Goal: Complete application form

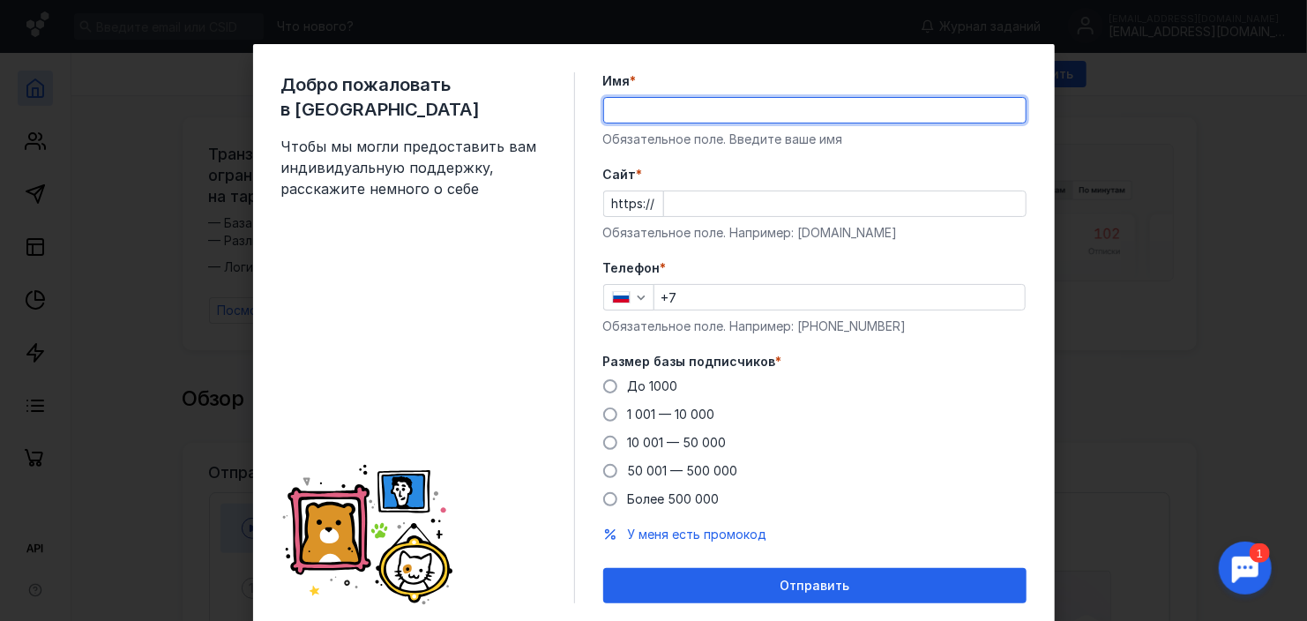
drag, startPoint x: 0, startPoint y: 0, endPoint x: 685, endPoint y: 110, distance: 693.8
click at [685, 110] on input "Имя *" at bounding box center [814, 110] width 421 height 25
type input "[PERSON_NAME]"
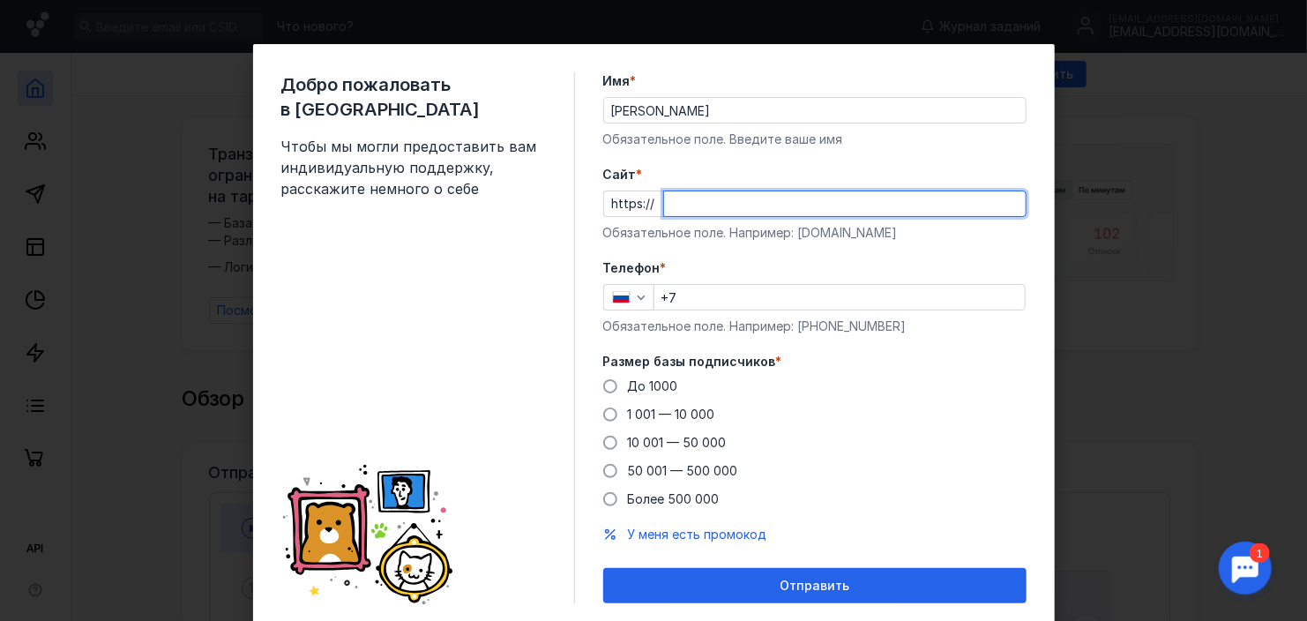
click at [715, 206] on input "Cайт *" at bounding box center [844, 203] width 361 height 25
type input "?"
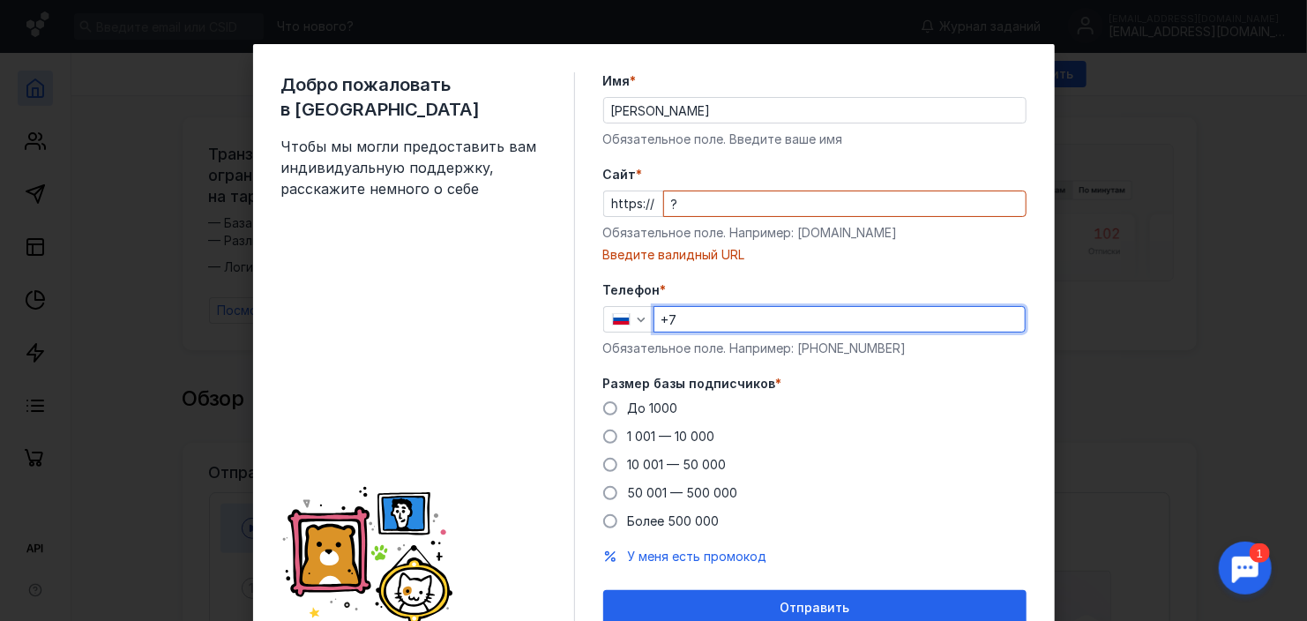
click at [686, 295] on div "Телефон * +7 Обязательное поле. Например: [PHONE_NUMBER]" at bounding box center [814, 319] width 423 height 76
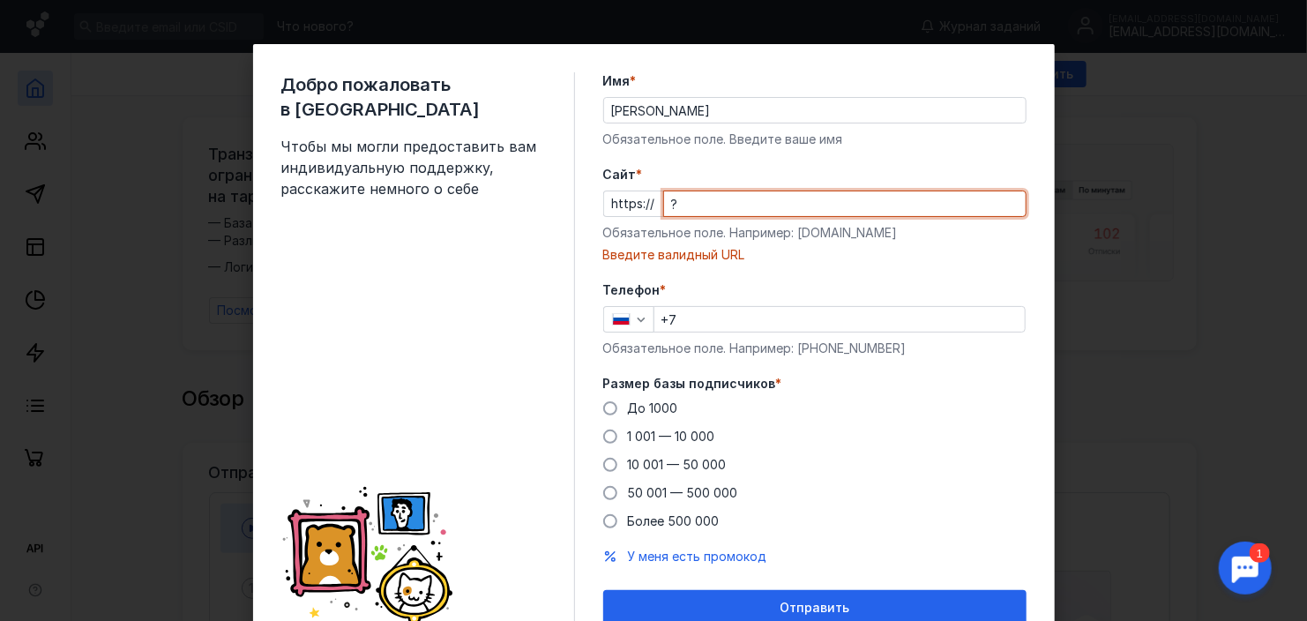
click at [714, 197] on input "?" at bounding box center [844, 203] width 361 height 25
click at [719, 209] on input "Cайт *" at bounding box center [844, 203] width 361 height 25
paste input "[DOMAIN_NAME][URL]"
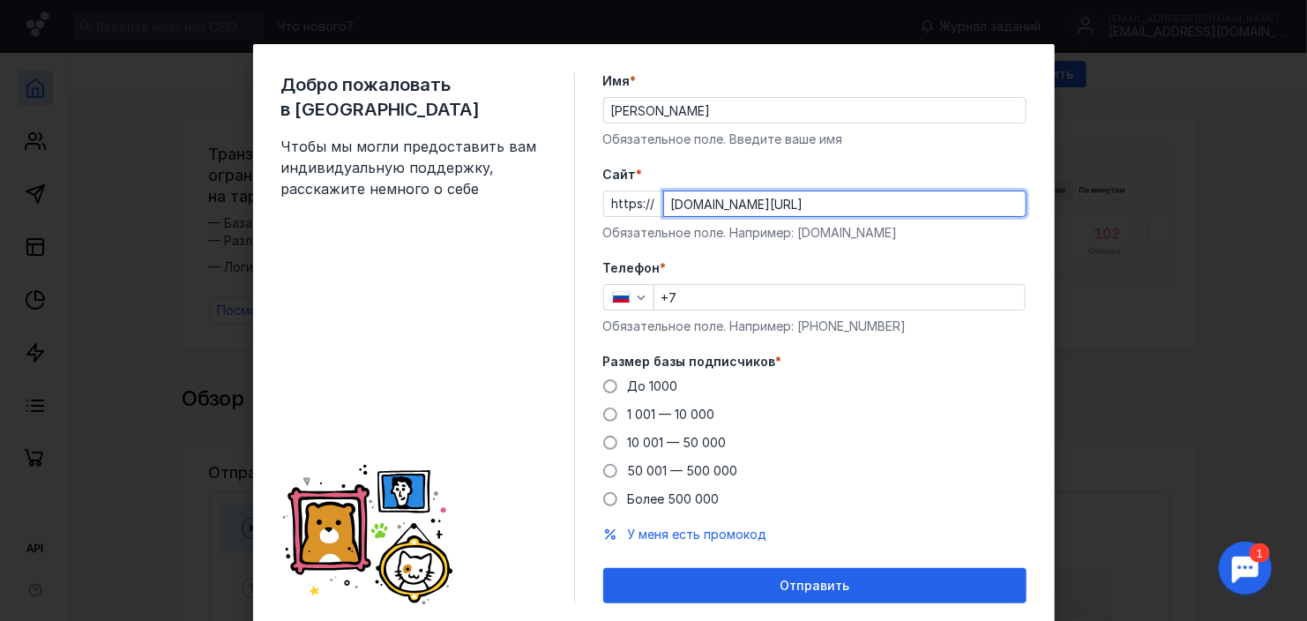
type input "[DOMAIN_NAME][URL]"
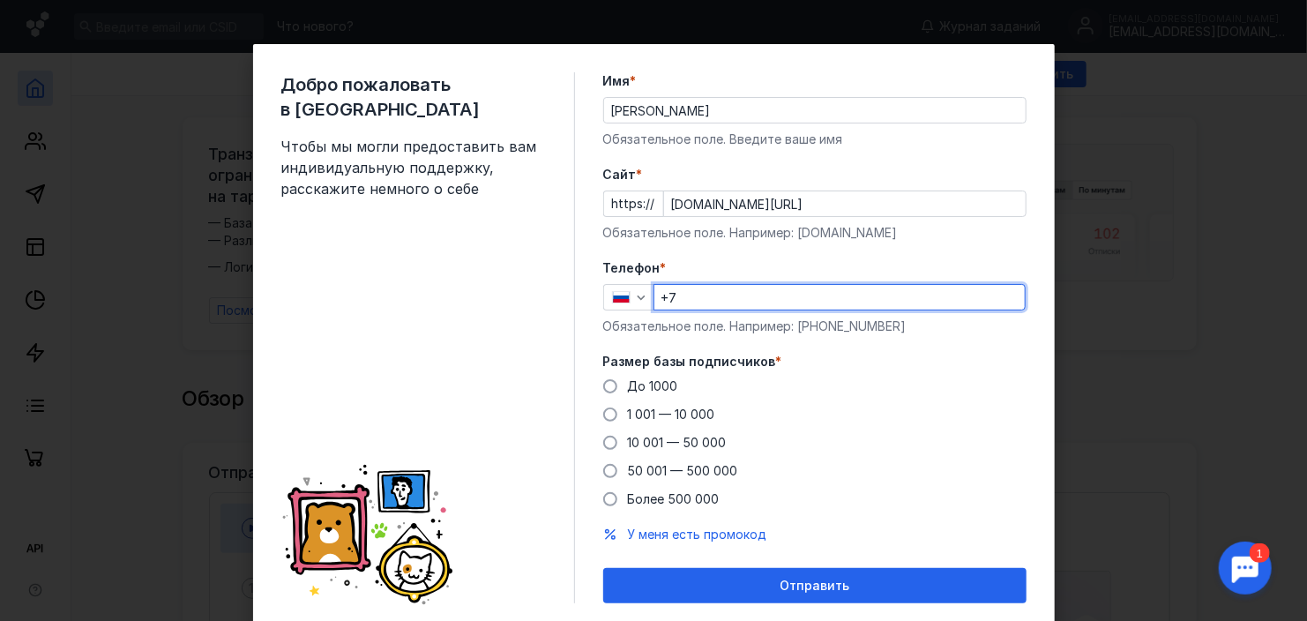
click at [695, 298] on input "+7" at bounding box center [839, 297] width 370 height 25
type input "+7"
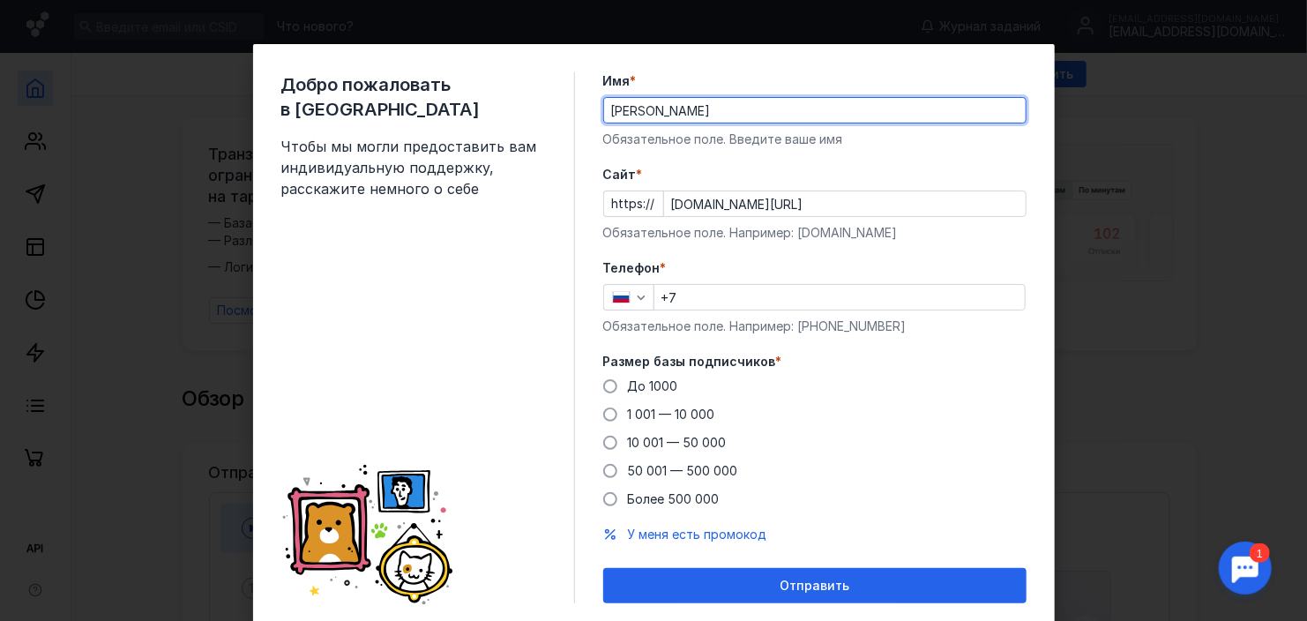
click at [673, 109] on input "[PERSON_NAME]" at bounding box center [814, 110] width 421 height 25
type input "М"
type input "[PERSON_NAME]"
click at [721, 305] on input "+7" at bounding box center [839, 297] width 370 height 25
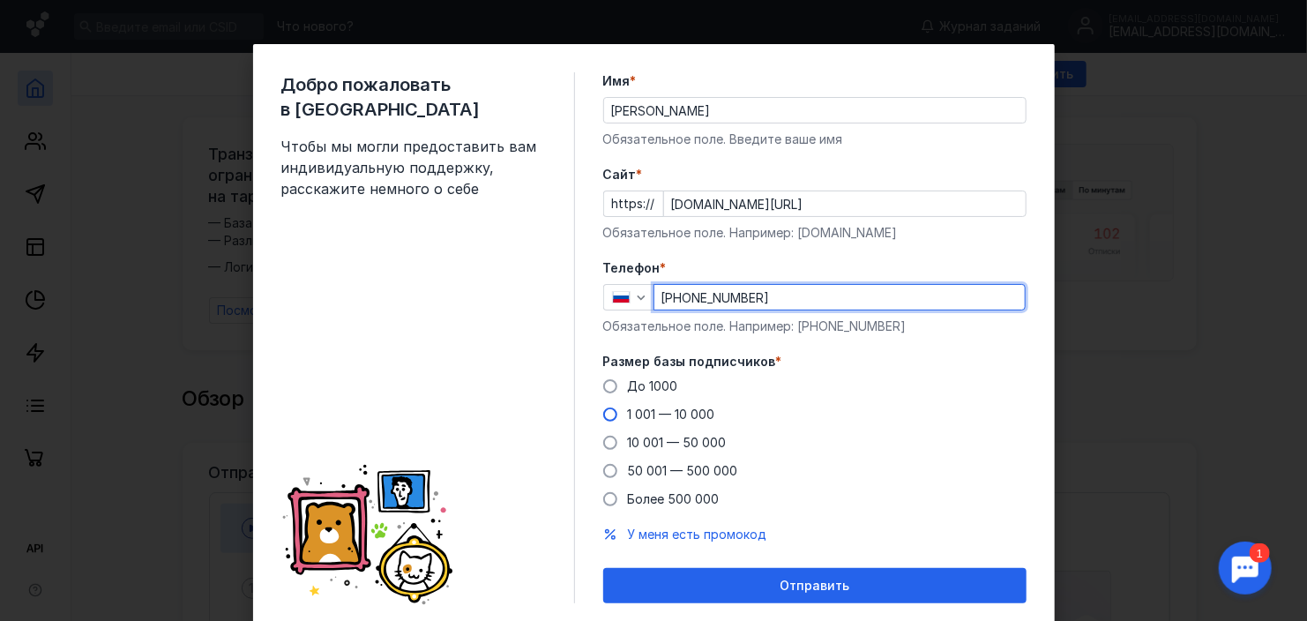
type input "[PHONE_NUMBER]"
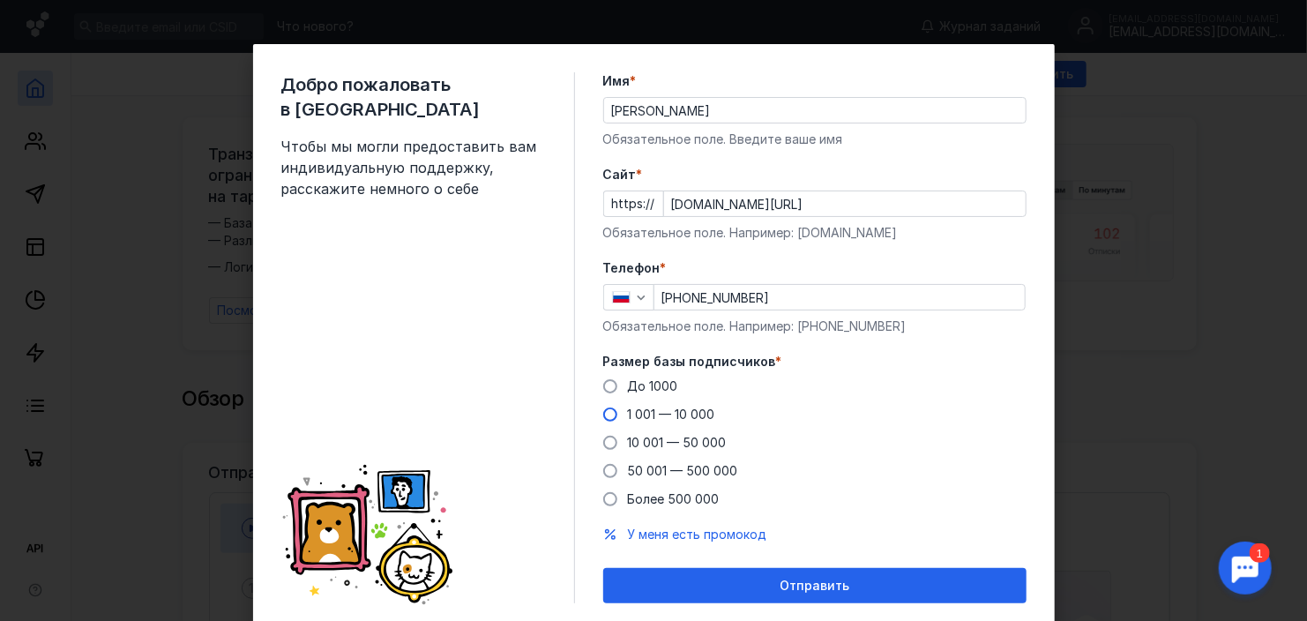
click at [603, 414] on span at bounding box center [610, 414] width 14 height 14
click at [0, 0] on input "1 001 — 10 000" at bounding box center [0, 0] width 0 height 0
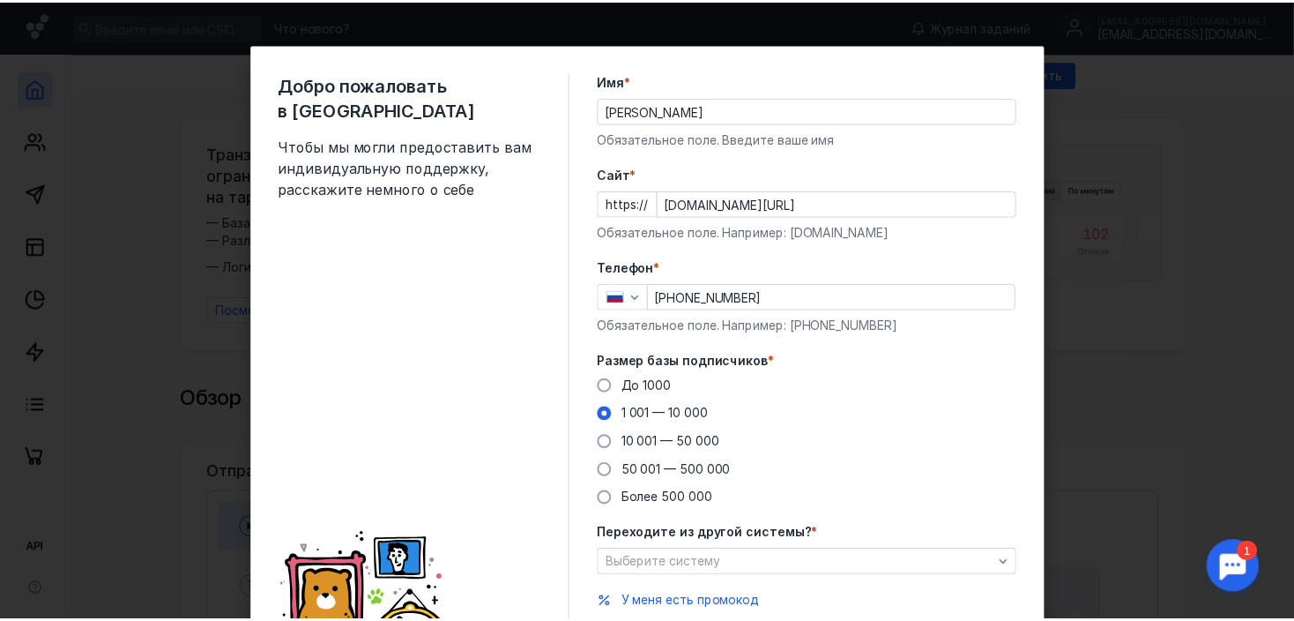
scroll to position [123, 0]
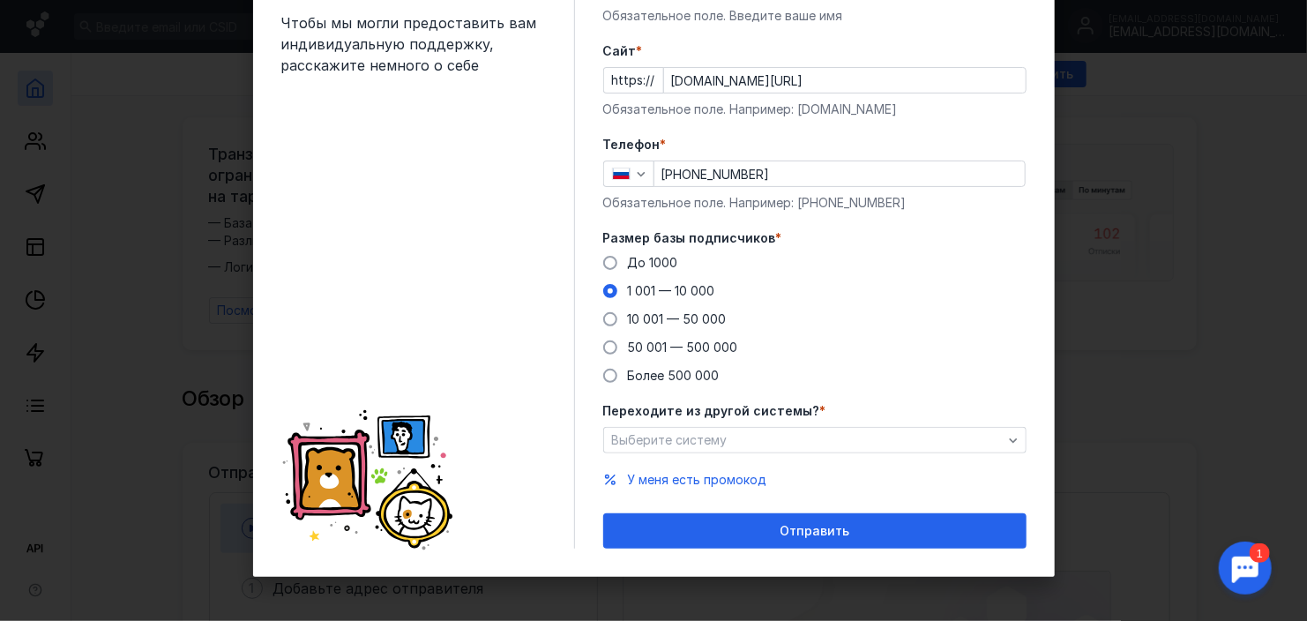
click at [848, 440] on div "Выберите систему" at bounding box center [806, 440] width 399 height 15
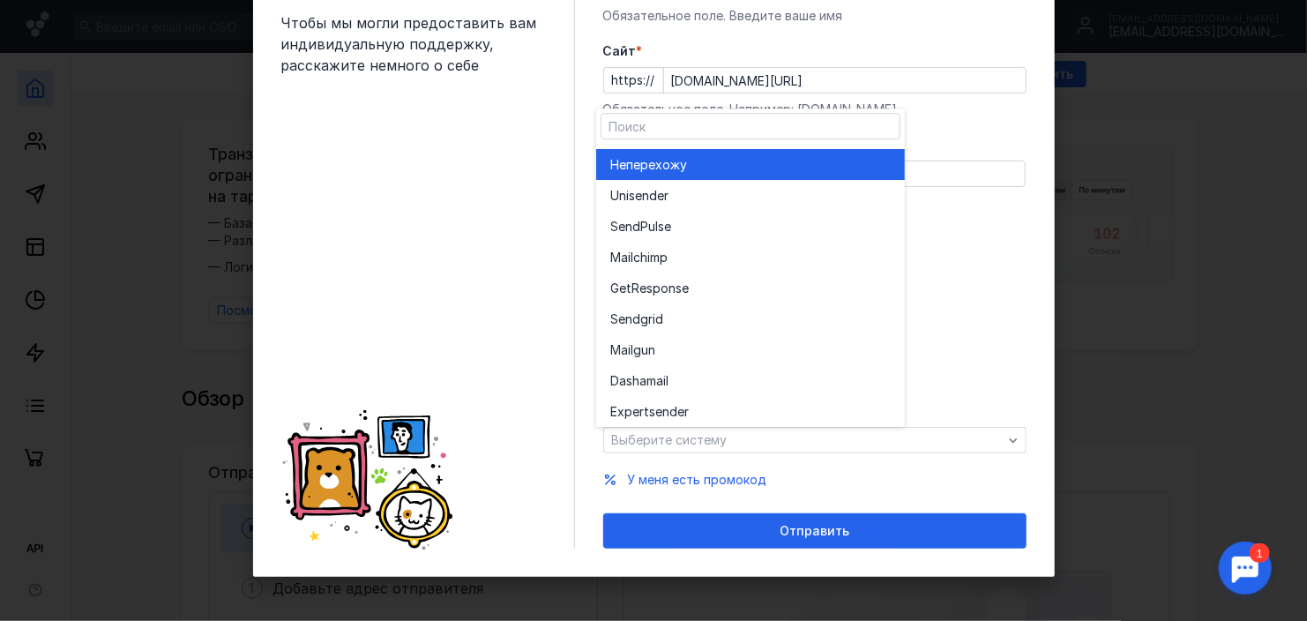
click at [785, 153] on div "Не перехожу" at bounding box center [750, 164] width 280 height 31
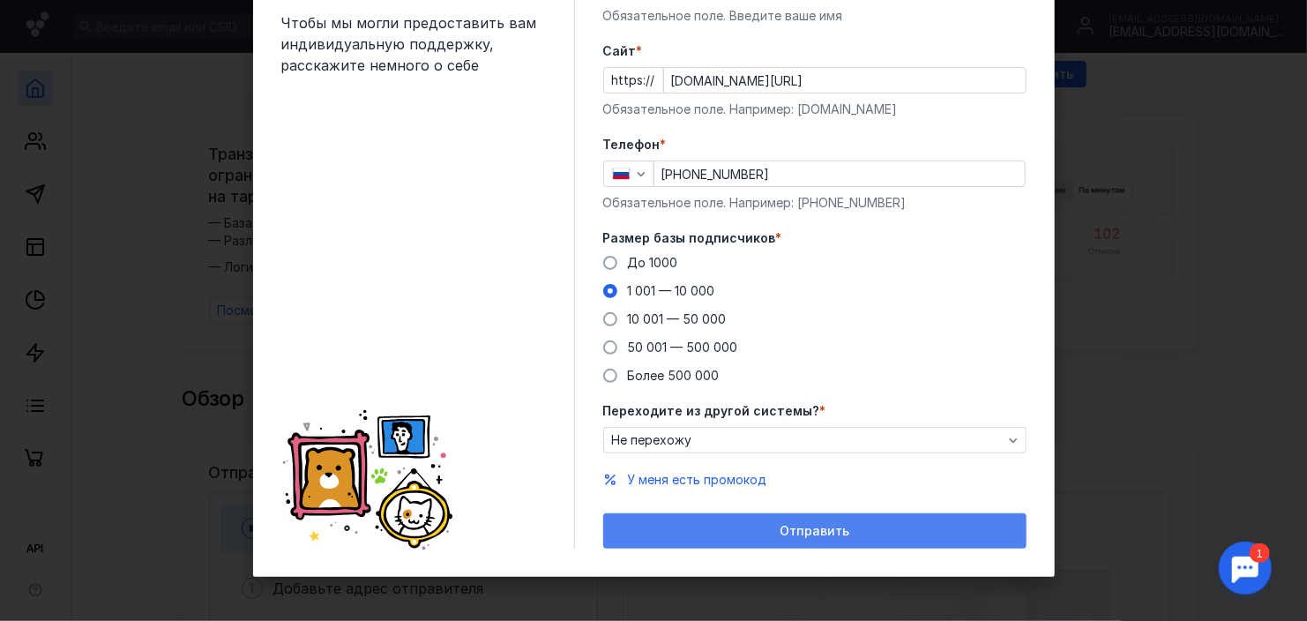
click at [754, 540] on div "Отправить" at bounding box center [814, 530] width 423 height 35
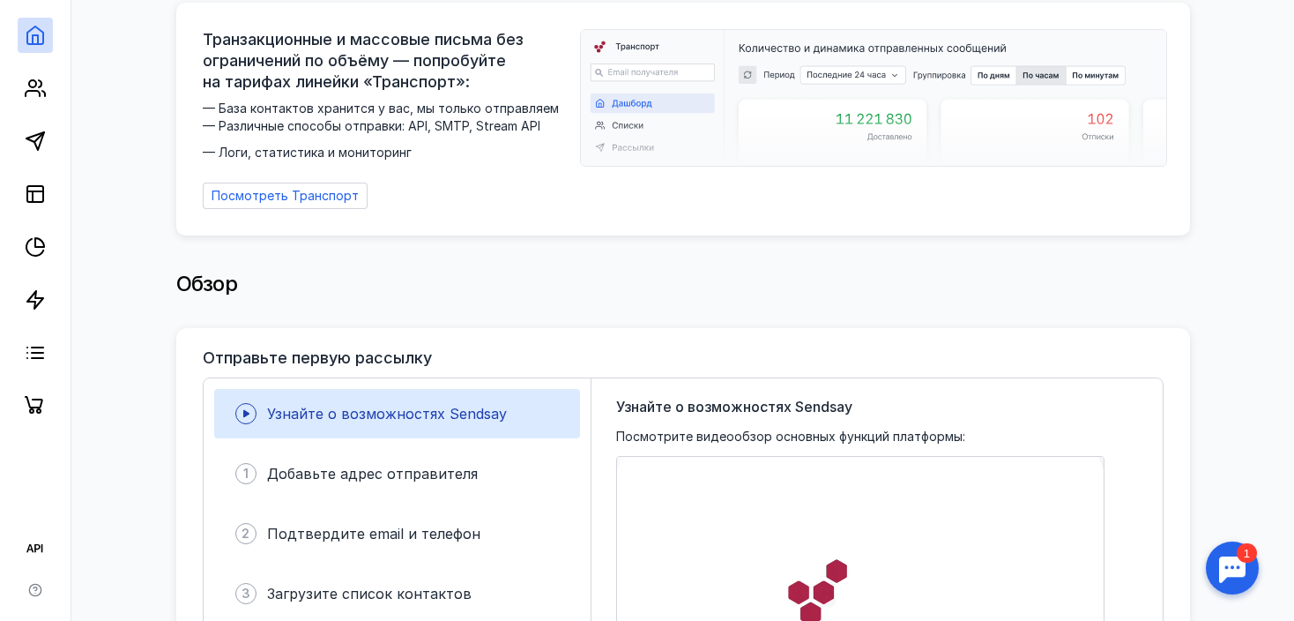
scroll to position [115, 0]
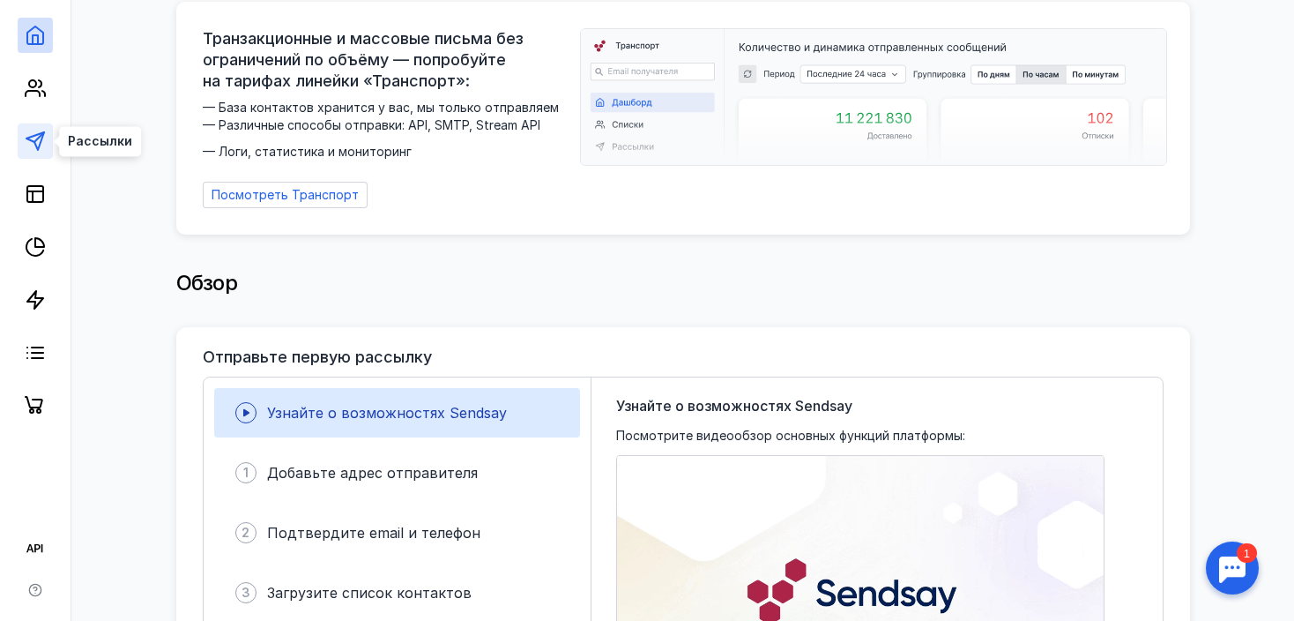
click at [35, 134] on icon at bounding box center [35, 140] width 21 height 21
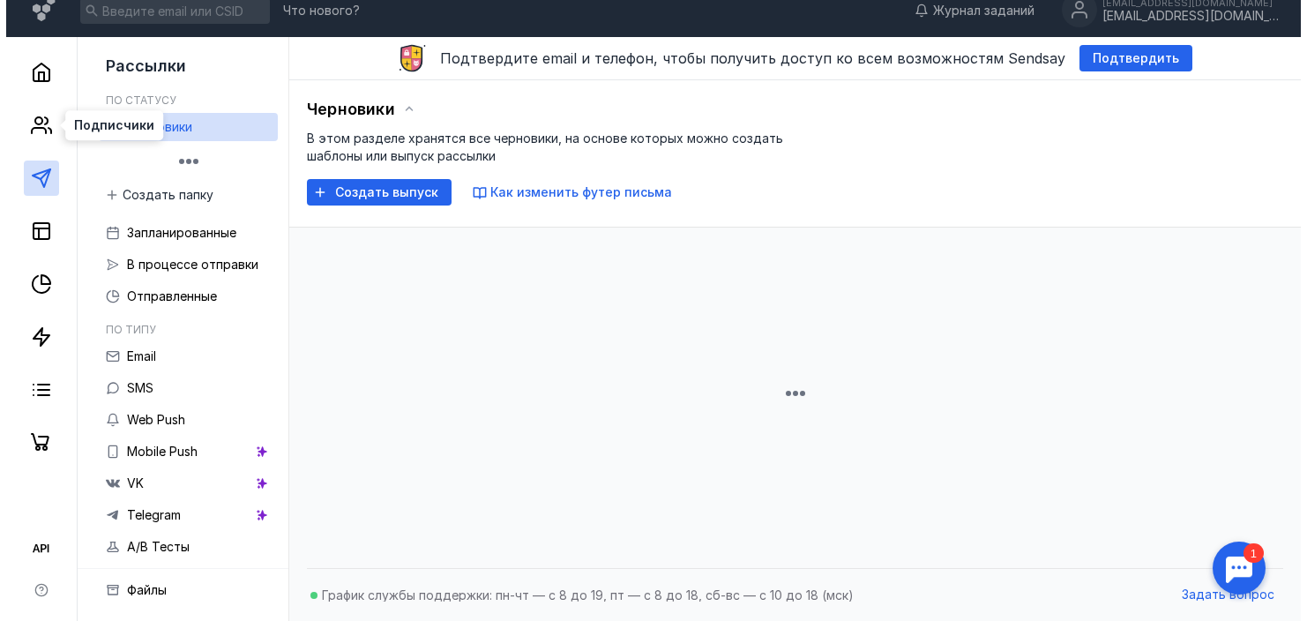
scroll to position [115, 0]
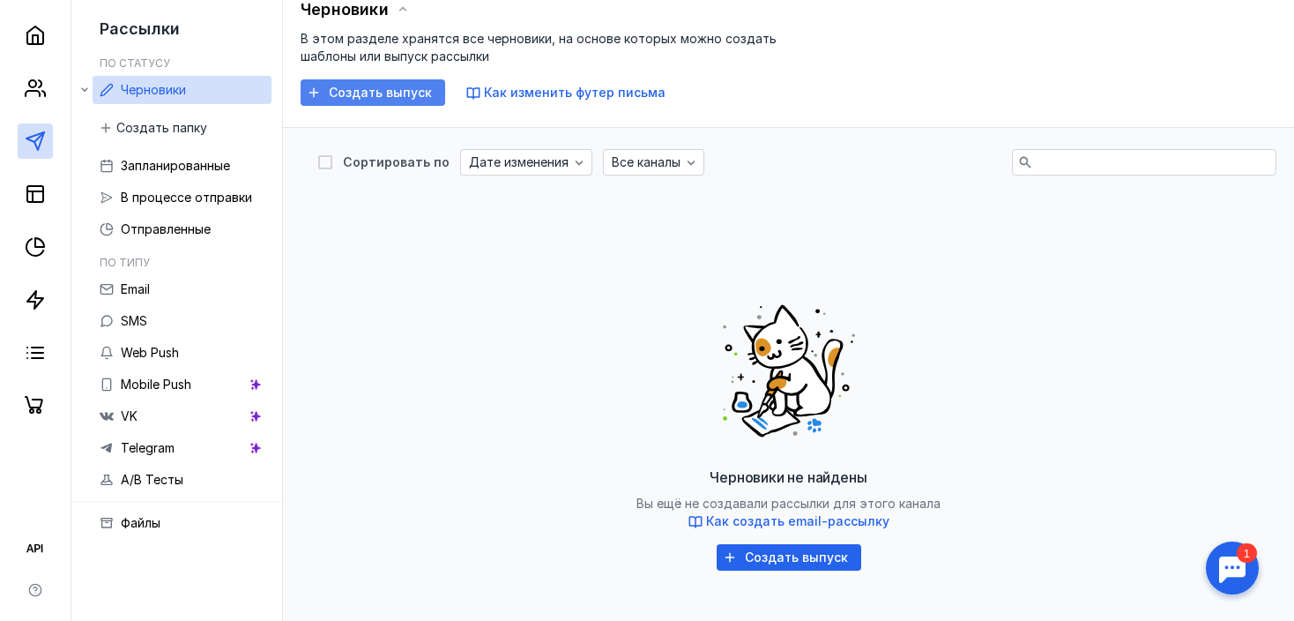
click at [366, 86] on span "Создать выпуск" at bounding box center [380, 93] width 103 height 15
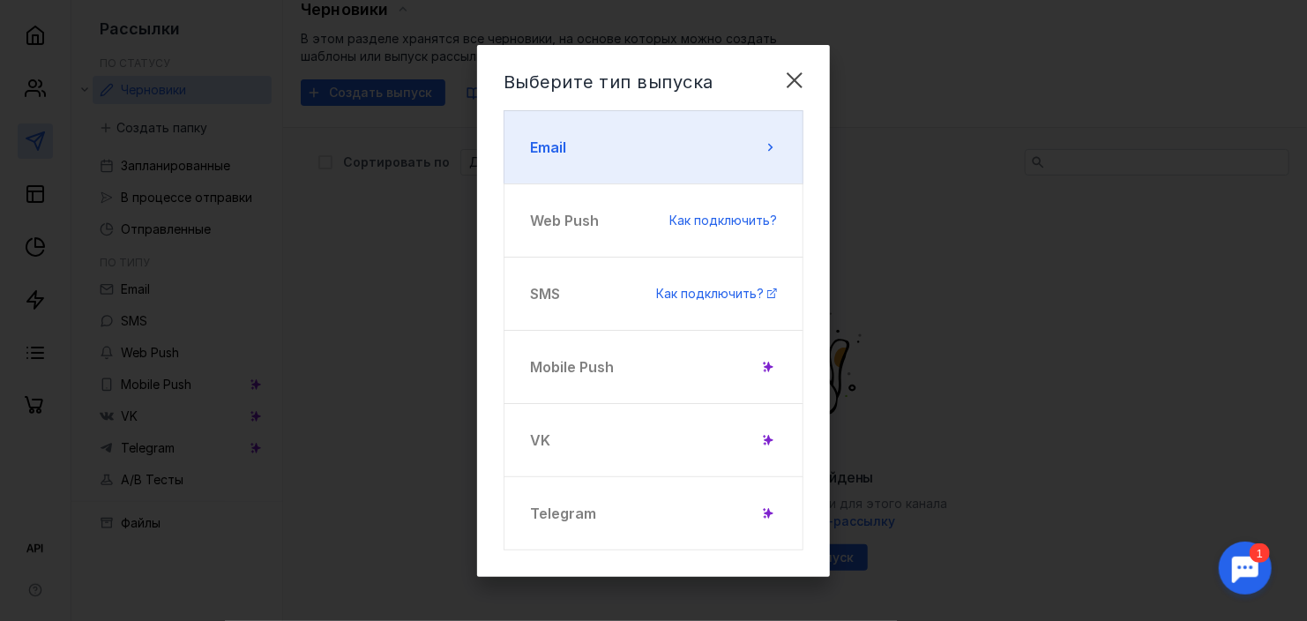
click at [668, 131] on button "Email" at bounding box center [653, 147] width 300 height 74
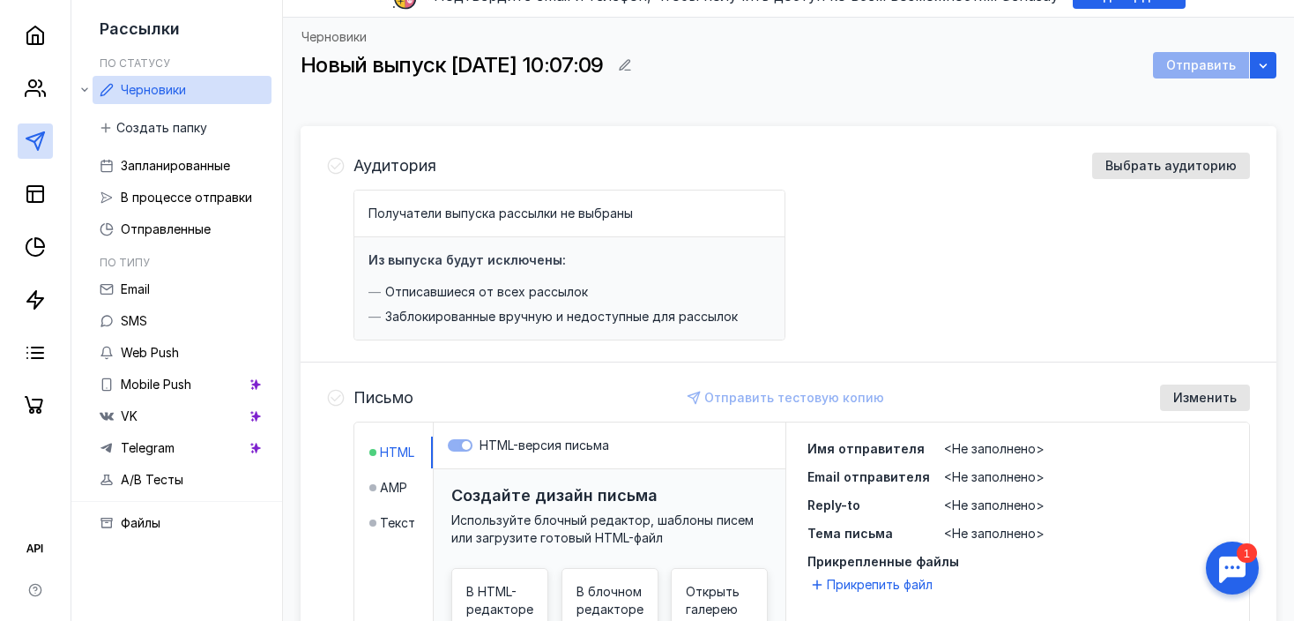
scroll to position [73, 0]
